Goal: Task Accomplishment & Management: Manage account settings

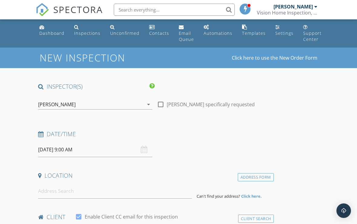
click at [82, 34] on div "Inspections" at bounding box center [87, 33] width 26 height 6
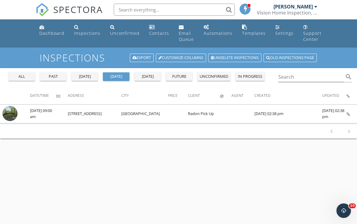
click at [8, 111] on img at bounding box center [9, 113] width 15 height 15
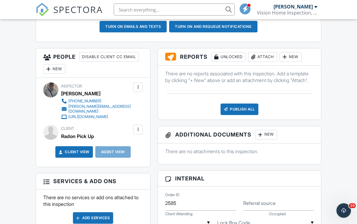
scroll to position [213, 0]
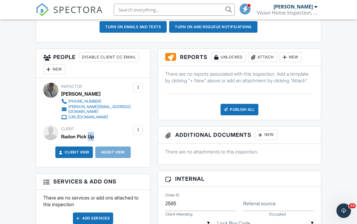
click at [339, 96] on div "Dashboard Inspections Unconfirmed Contacts Email Queue Automations Templates Se…" at bounding box center [178, 226] width 357 height 841
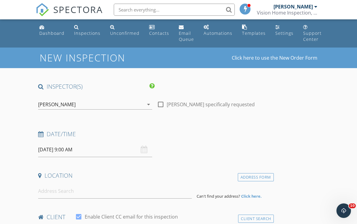
click at [81, 34] on div "Inspections" at bounding box center [87, 33] width 26 height 6
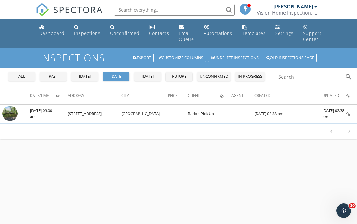
click at [57, 74] on div "past" at bounding box center [53, 77] width 22 height 6
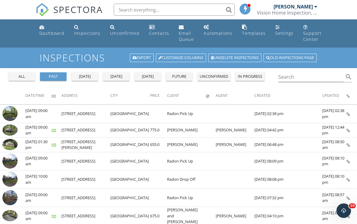
click at [14, 128] on img at bounding box center [9, 129] width 15 height 11
click at [10, 131] on img at bounding box center [9, 129] width 15 height 11
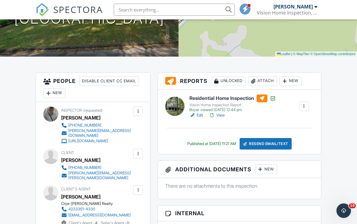
click at [266, 78] on div "Attach" at bounding box center [262, 81] width 29 height 10
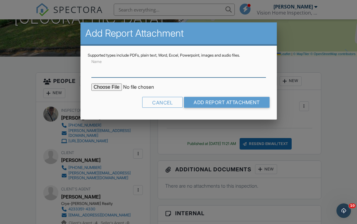
click at [101, 70] on input "Name" at bounding box center [178, 70] width 175 height 15
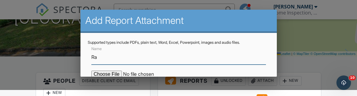
type input "R"
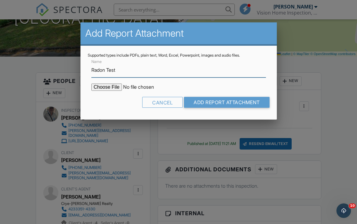
type input "Radon Test"
click at [107, 86] on input "file" at bounding box center [142, 87] width 103 height 7
type input "C:\fakepath\1720 Wood Creek Circle.pdf"
click at [228, 102] on input "Add Report Attachment" at bounding box center [227, 102] width 86 height 11
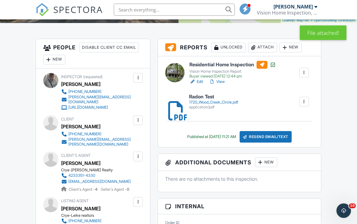
scroll to position [173, 0]
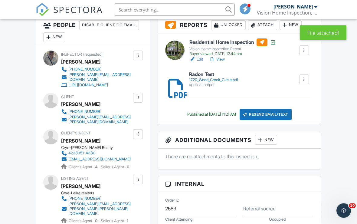
click at [204, 74] on h6 "Radon Test" at bounding box center [213, 74] width 49 height 5
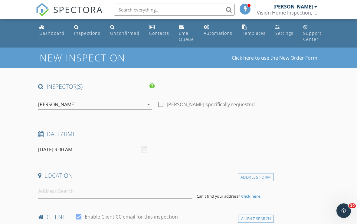
click at [84, 33] on div "Inspections" at bounding box center [87, 33] width 26 height 6
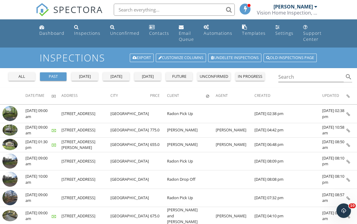
click at [11, 130] on img at bounding box center [9, 129] width 15 height 11
click at [12, 130] on img at bounding box center [9, 129] width 15 height 11
click at [11, 131] on img at bounding box center [9, 129] width 15 height 11
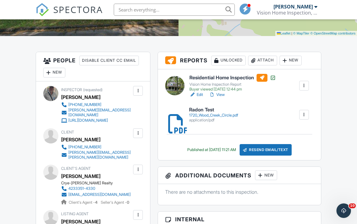
click at [269, 149] on div "Resend Email/Text" at bounding box center [266, 149] width 52 height 11
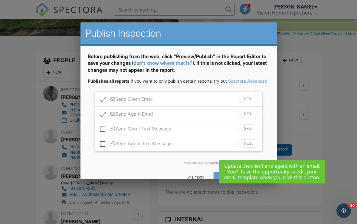
click at [250, 103] on div "Edit" at bounding box center [247, 99] width 19 height 8
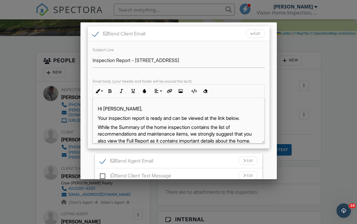
scroll to position [66, 0]
click at [255, 37] on div "Edit" at bounding box center [255, 33] width 19 height 8
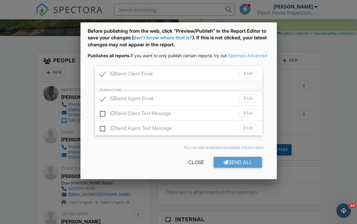
scroll to position [21, 0]
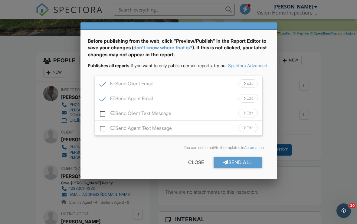
click at [250, 83] on div "Edit" at bounding box center [247, 83] width 19 height 8
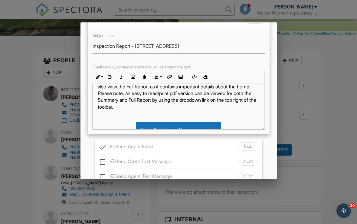
scroll to position [77, 0]
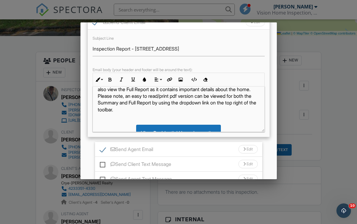
click at [151, 113] on p "While the Summary of the home inspection contains the list of recommendations a…" at bounding box center [179, 92] width 162 height 41
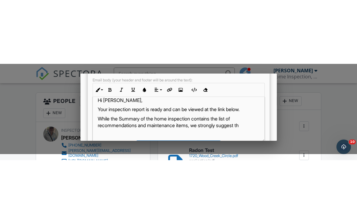
scroll to position [8, 0]
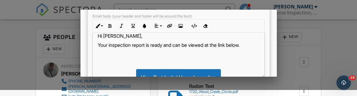
click at [131, 48] on p "Your inspection report is ready and can be viewed at the link below." at bounding box center [179, 45] width 162 height 7
click at [165, 48] on p "Your inspection Radon report is ready and can be viewed at the link below." at bounding box center [179, 45] width 162 height 7
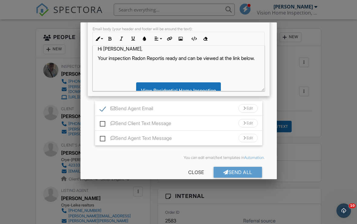
click at [250, 113] on div "Edit" at bounding box center [247, 108] width 19 height 8
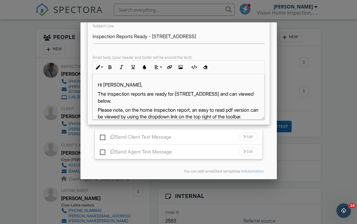
scroll to position [220, 0]
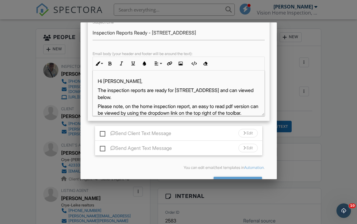
click at [130, 95] on p "The inspection reports are ready for [STREET_ADDRESS] and can viewed below." at bounding box center [179, 94] width 162 height 14
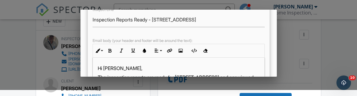
click at [246, 42] on div "Subject Line Inspection Reports Ready - [STREET_ADDRESS] Email body (your heade…" at bounding box center [179, 54] width 182 height 107
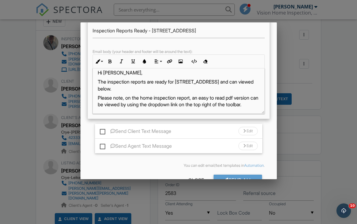
scroll to position [7, 0]
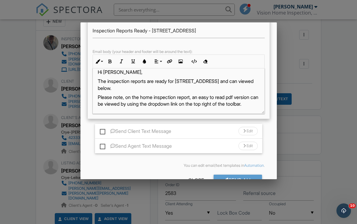
click at [130, 87] on p "The inspection reports are ready for [STREET_ADDRESS] and can viewed below." at bounding box center [179, 85] width 162 height 14
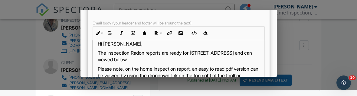
scroll to position [239, 0]
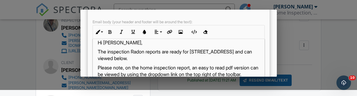
click at [163, 60] on p "The inspection Radon reports are ready for [STREET_ADDRESS] and can viewed belo…" at bounding box center [179, 55] width 162 height 14
click at [164, 57] on p "The inspection Radon reports are ready for [STREET_ADDRESS] and can viewed belo…" at bounding box center [179, 55] width 162 height 14
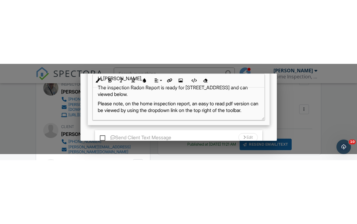
scroll to position [267, 0]
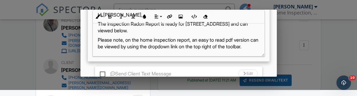
click at [98, 49] on p "Please note, on the home inspection report, an easy to read pdf version can be …" at bounding box center [179, 44] width 162 height 14
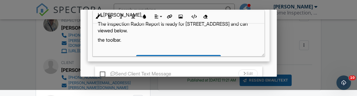
click at [122, 49] on div "Hi [PERSON_NAME], The inspection Radon Report is ready for [STREET_ADDRESS] and…" at bounding box center [179, 64] width 172 height 121
click at [123, 43] on p "the toolbar." at bounding box center [179, 40] width 162 height 7
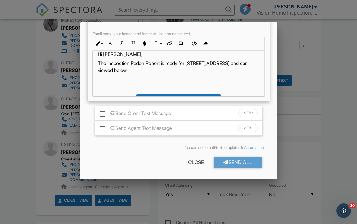
click at [127, 65] on p "The inspection Radon Report is ready for [STREET_ADDRESS] and can viewed below." at bounding box center [179, 67] width 162 height 14
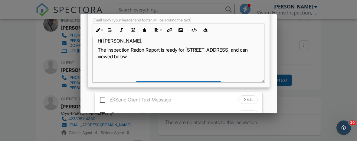
click at [129, 63] on p "​ ​" at bounding box center [179, 66] width 162 height 7
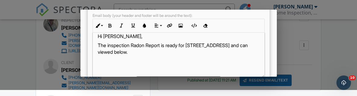
click at [128, 51] on p "The inspection Radon Report is ready for [STREET_ADDRESS] and can viewed below." at bounding box center [179, 49] width 162 height 14
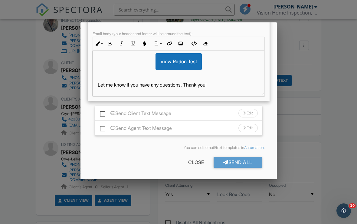
scroll to position [75, 0]
click at [237, 164] on div "Send All" at bounding box center [238, 162] width 48 height 11
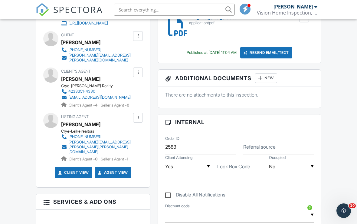
scroll to position [235, 0]
